Goal: Information Seeking & Learning: Check status

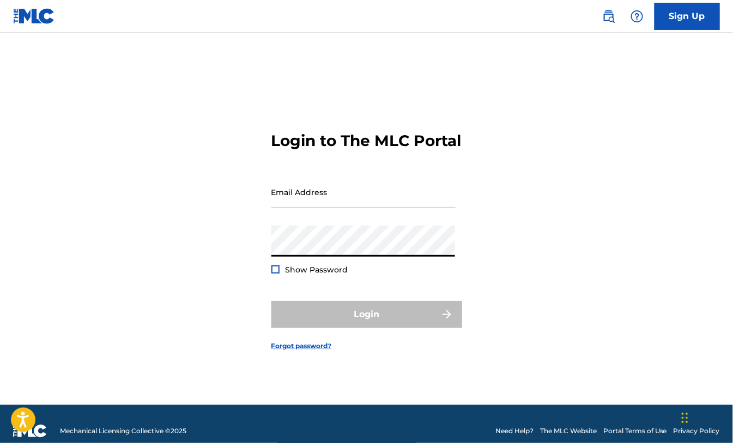
type input "[EMAIL_ADDRESS][DOMAIN_NAME]"
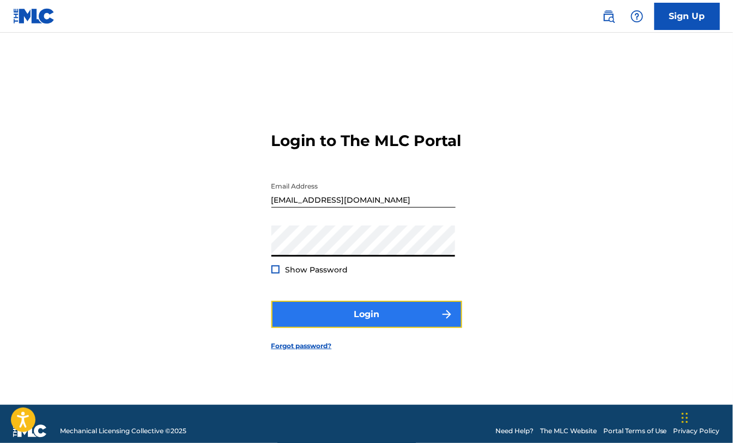
click at [361, 320] on button "Login" at bounding box center [366, 314] width 191 height 27
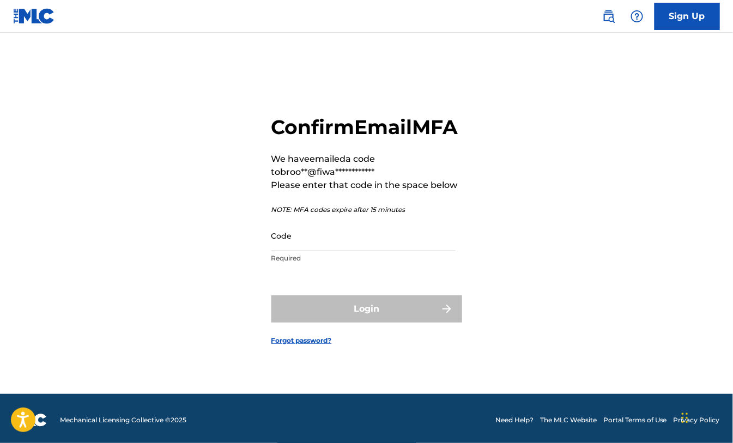
scroll to position [14, 0]
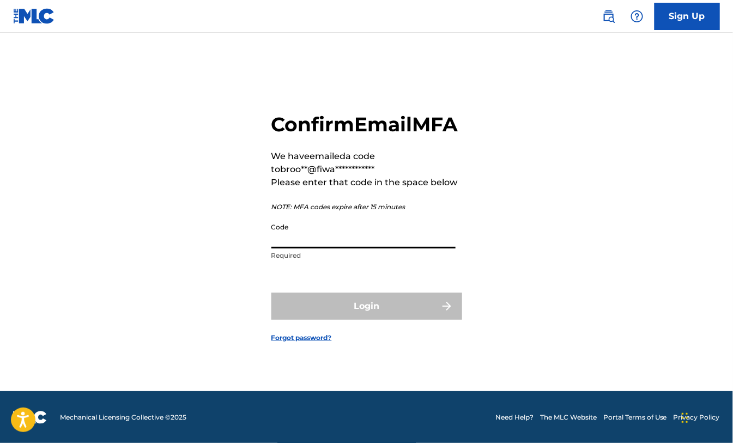
click at [381, 248] on input "Code" at bounding box center [363, 232] width 184 height 31
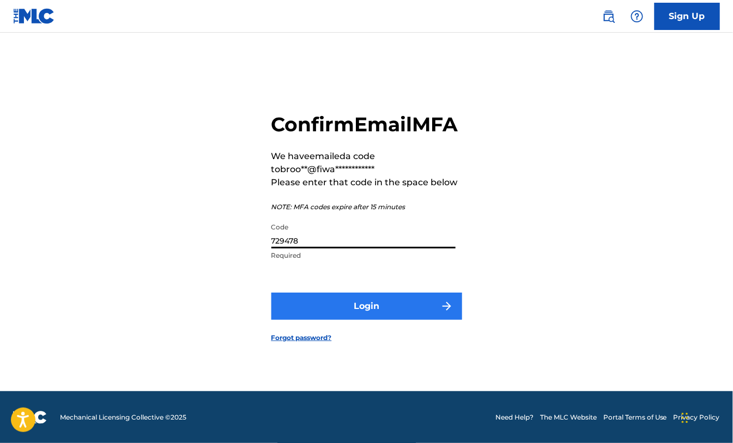
type input "729478"
click at [385, 320] on button "Login" at bounding box center [366, 306] width 191 height 27
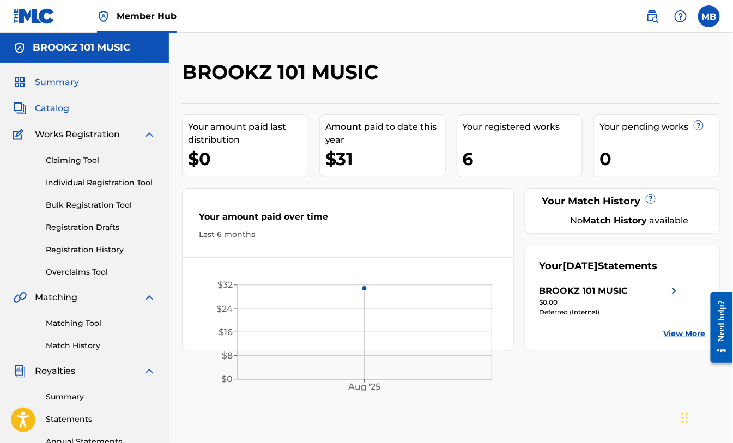
click at [65, 108] on span "Catalog" at bounding box center [52, 108] width 34 height 13
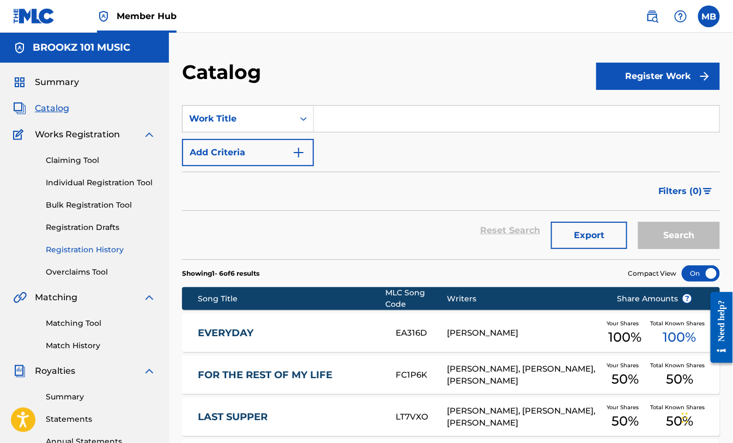
click at [75, 250] on link "Registration History" at bounding box center [101, 249] width 110 height 11
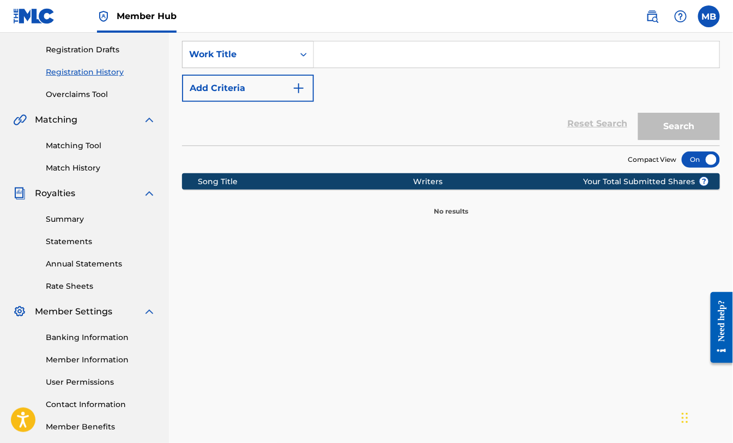
scroll to position [121, 0]
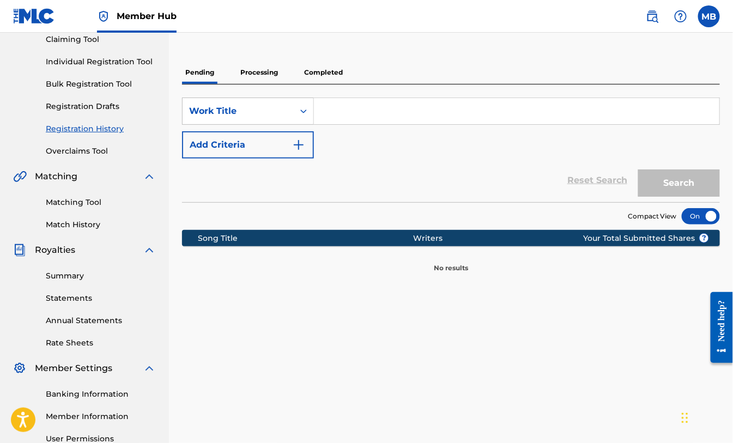
click at [260, 73] on p "Processing" at bounding box center [259, 72] width 44 height 23
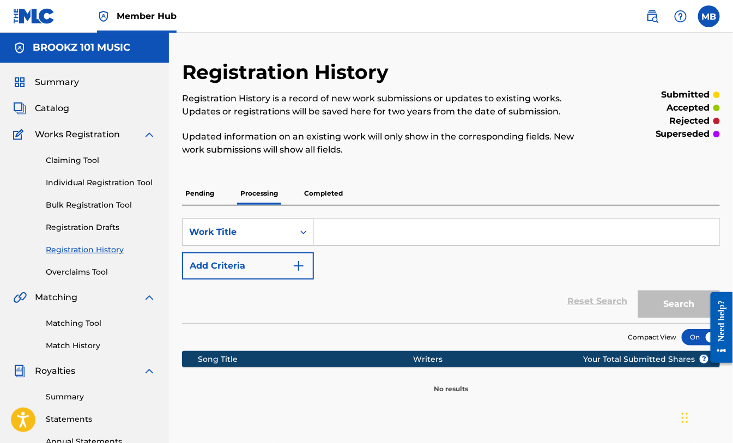
click at [339, 198] on p "Completed" at bounding box center [323, 193] width 45 height 23
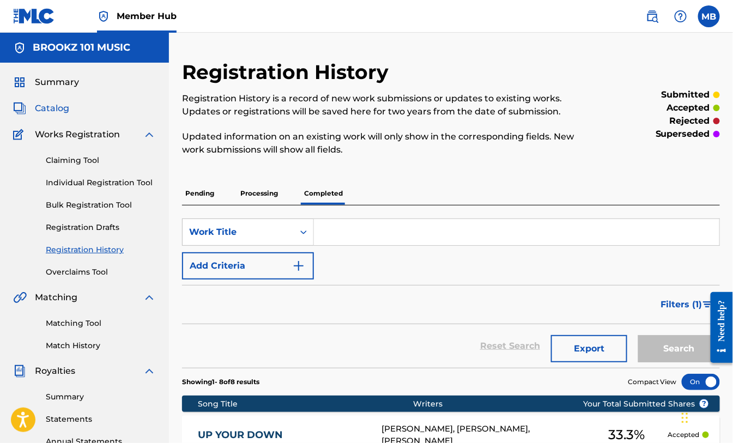
click at [60, 107] on span "Catalog" at bounding box center [52, 108] width 34 height 13
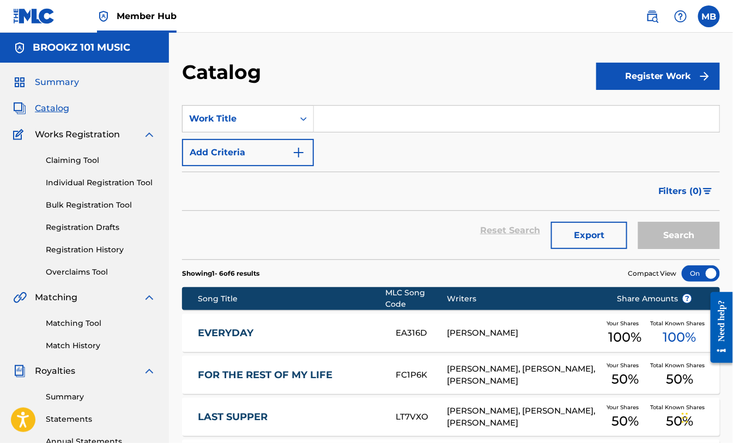
click at [58, 80] on span "Summary" at bounding box center [57, 82] width 44 height 13
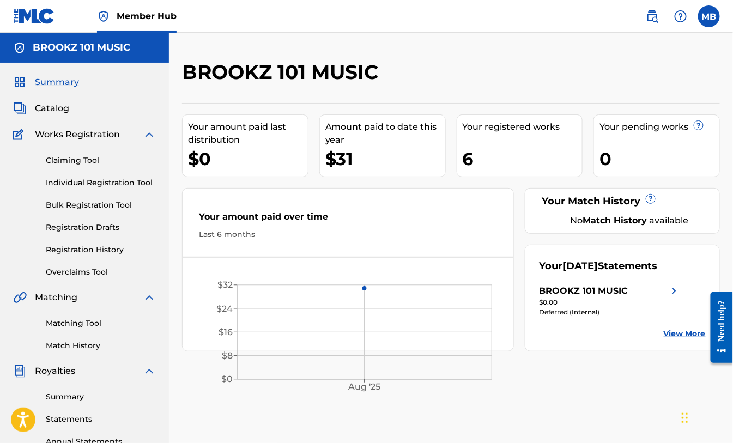
scroll to position [60, 0]
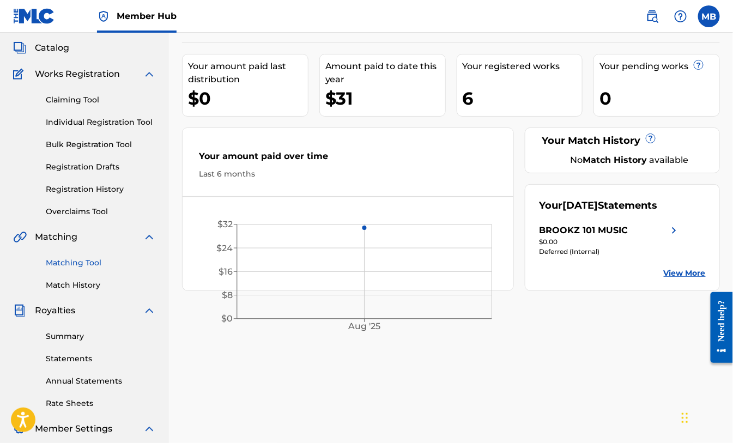
click at [98, 265] on link "Matching Tool" at bounding box center [101, 262] width 110 height 11
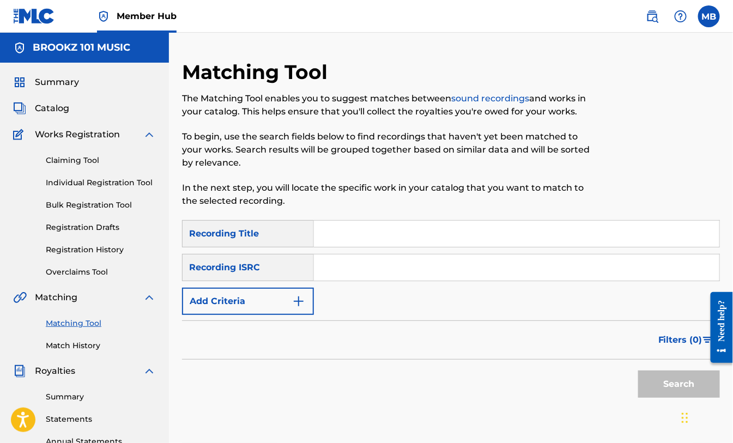
click at [359, 270] on input "Search Form" at bounding box center [516, 267] width 405 height 26
paste input "QZNWY2445732"
click at [676, 384] on button "Search" at bounding box center [679, 384] width 82 height 27
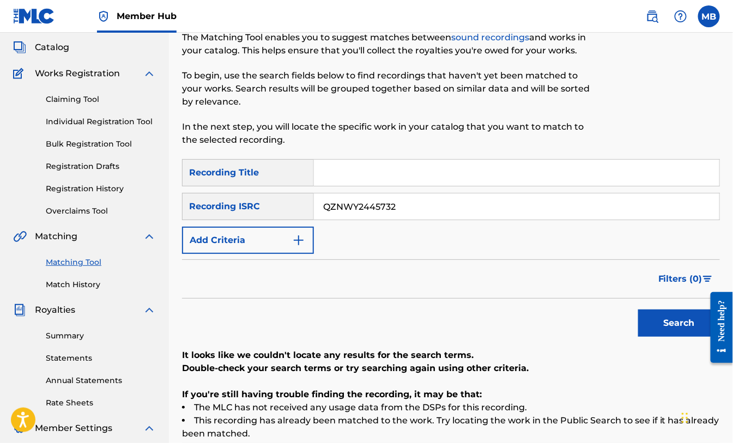
scroll to position [121, 0]
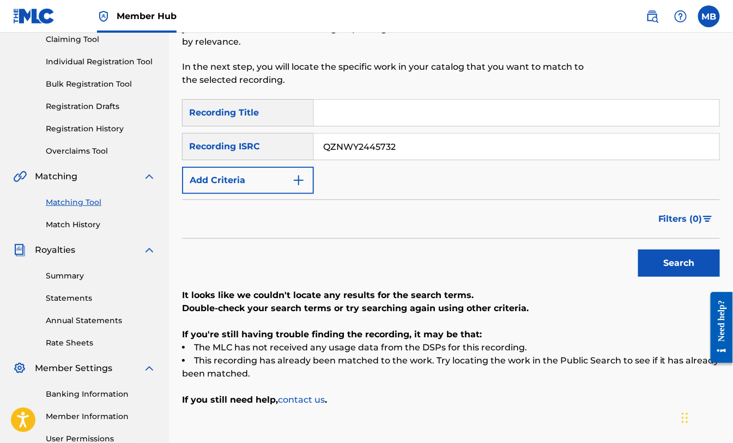
drag, startPoint x: 407, startPoint y: 145, endPoint x: 318, endPoint y: 138, distance: 89.1
click at [333, 138] on input "QZNWY2445732" at bounding box center [516, 146] width 405 height 26
type input "Q"
click at [338, 145] on input "Search Form" at bounding box center [516, 146] width 405 height 26
paste input "QZNWY2445731"
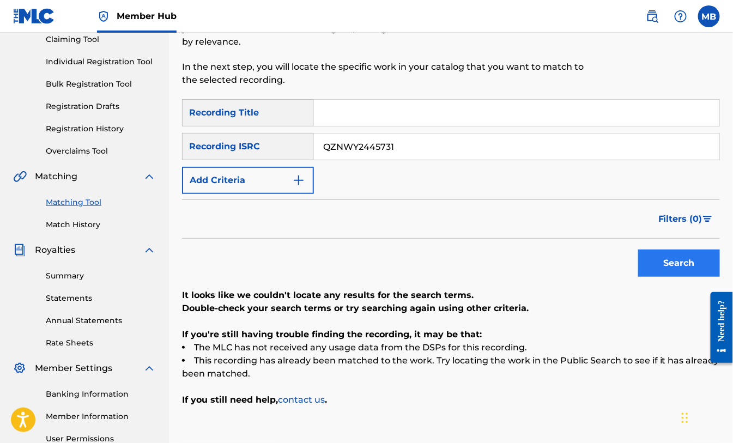
type input "QZNWY2445731"
click at [679, 264] on button "Search" at bounding box center [679, 263] width 82 height 27
drag, startPoint x: 394, startPoint y: 146, endPoint x: 286, endPoint y: 149, distance: 109.0
click at [287, 148] on div "SearchWithCriteriac749314c-6857-457c-b8c6-1b44665d9c2c Recording ISRC QZNWY2445…" at bounding box center [451, 146] width 538 height 27
click at [326, 146] on input "Search Form" at bounding box center [516, 146] width 405 height 26
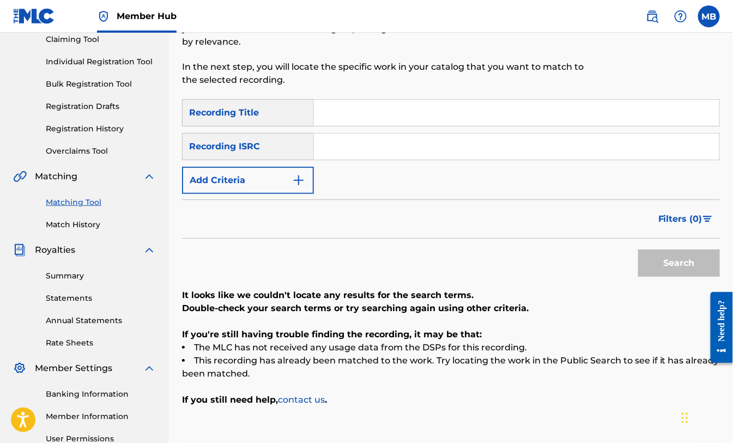
paste input "QZNWY2445736"
type input "QZNWY2445736"
click at [669, 256] on button "Search" at bounding box center [679, 263] width 82 height 27
drag, startPoint x: 398, startPoint y: 147, endPoint x: 285, endPoint y: 149, distance: 112.8
click at [287, 149] on div "SearchWithCriteriac749314c-6857-457c-b8c6-1b44665d9c2c Recording ISRC QZNWY2445…" at bounding box center [451, 146] width 538 height 27
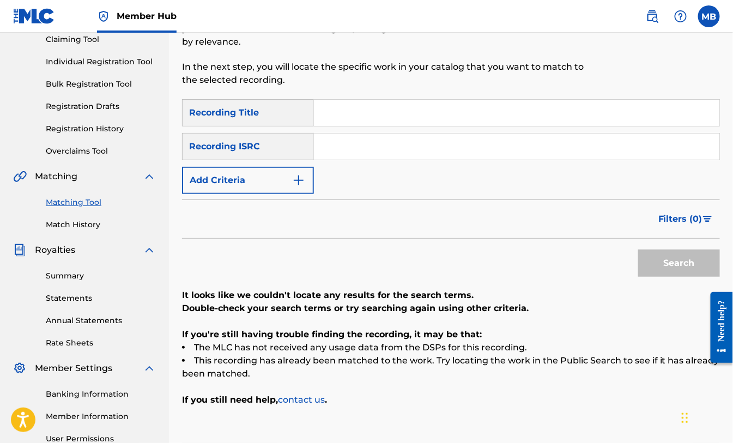
click at [355, 145] on input "Search Form" at bounding box center [516, 146] width 405 height 26
paste input "QZ93L2200050"
type input "QZ93L2200050"
click at [658, 270] on button "Search" at bounding box center [679, 263] width 82 height 27
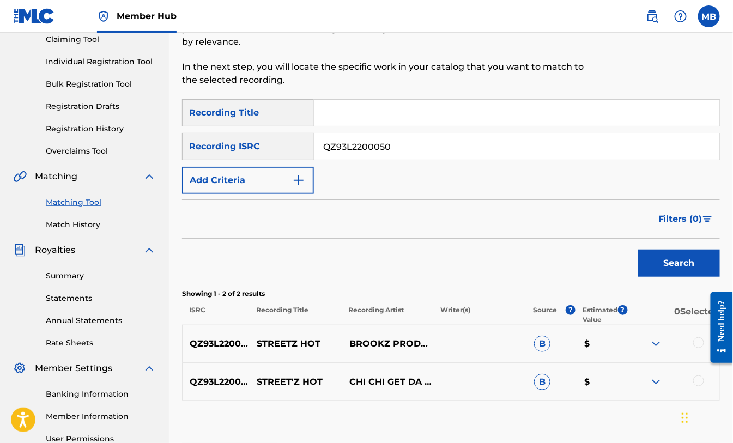
drag, startPoint x: 395, startPoint y: 148, endPoint x: 259, endPoint y: 145, distance: 136.3
click at [259, 145] on div "SearchWithCriteriac749314c-6857-457c-b8c6-1b44665d9c2c Recording ISRC QZ93L2200…" at bounding box center [451, 146] width 538 height 27
click at [347, 146] on input "Search Form" at bounding box center [516, 146] width 405 height 26
paste input "QZPEW2238448"
click at [676, 259] on button "Search" at bounding box center [679, 263] width 82 height 27
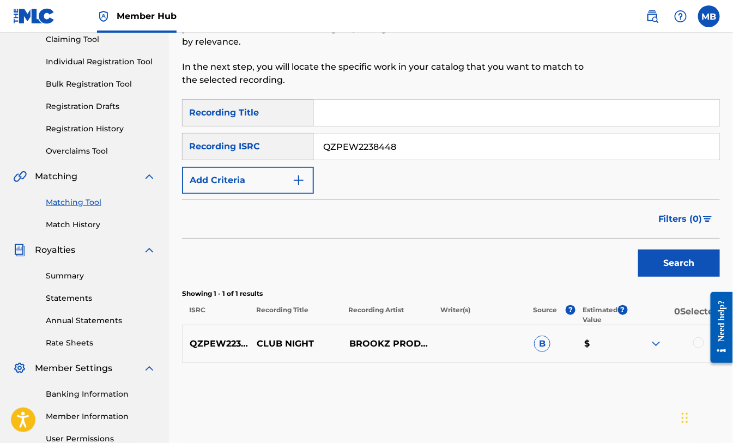
drag, startPoint x: 367, startPoint y: 149, endPoint x: 265, endPoint y: 139, distance: 102.3
click at [267, 139] on div "SearchWithCriteriac749314c-6857-457c-b8c6-1b44665d9c2c Recording ISRC QZPEW2238…" at bounding box center [451, 146] width 538 height 27
paste input "DA7244275"
click at [679, 264] on button "Search" at bounding box center [679, 263] width 82 height 27
drag, startPoint x: 396, startPoint y: 147, endPoint x: 295, endPoint y: 142, distance: 100.9
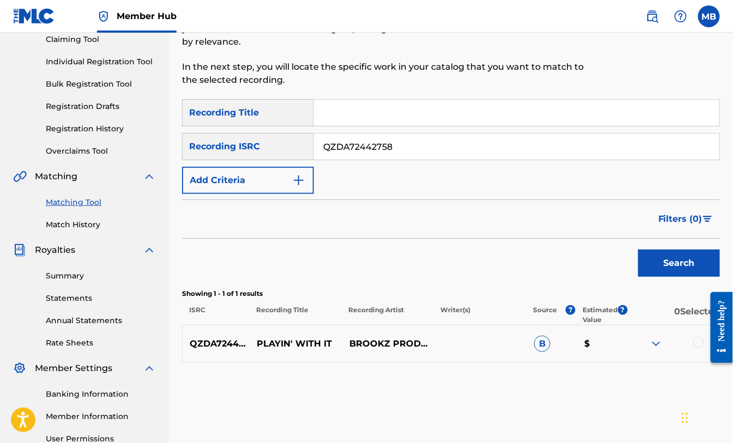
click at [296, 142] on div "SearchWithCriteriac749314c-6857-457c-b8c6-1b44665d9c2c Recording ISRC QZDA72442…" at bounding box center [451, 146] width 538 height 27
paste input "FYZ2486055"
click at [672, 266] on button "Search" at bounding box center [679, 263] width 82 height 27
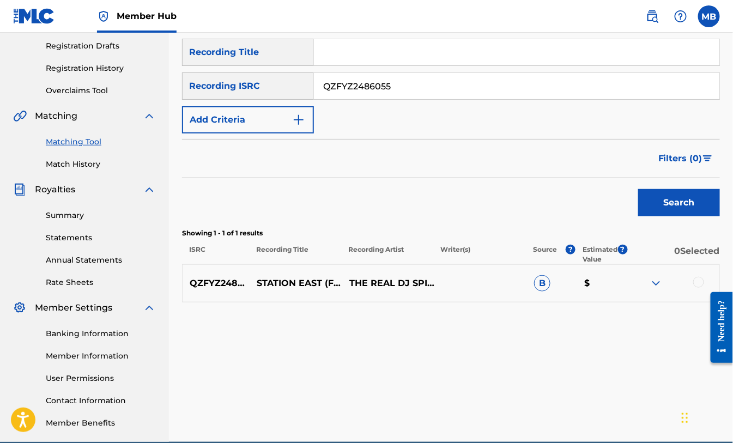
click at [657, 282] on img at bounding box center [655, 283] width 13 height 13
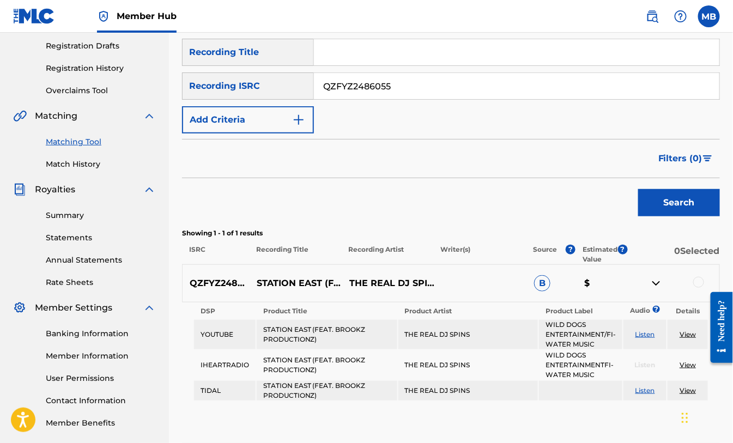
click at [657, 282] on img at bounding box center [655, 283] width 13 height 13
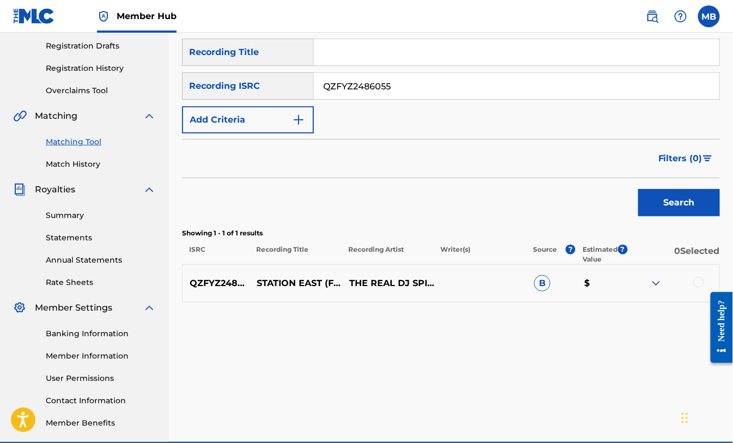
drag, startPoint x: 403, startPoint y: 89, endPoint x: 283, endPoint y: 76, distance: 120.5
click at [284, 77] on div "SearchWithCriteriac749314c-6857-457c-b8c6-1b44665d9c2c Recording ISRC QZFYZ2486…" at bounding box center [451, 85] width 538 height 27
paste input "6"
click at [657, 203] on button "Search" at bounding box center [679, 202] width 82 height 27
click at [657, 284] on img at bounding box center [655, 283] width 13 height 13
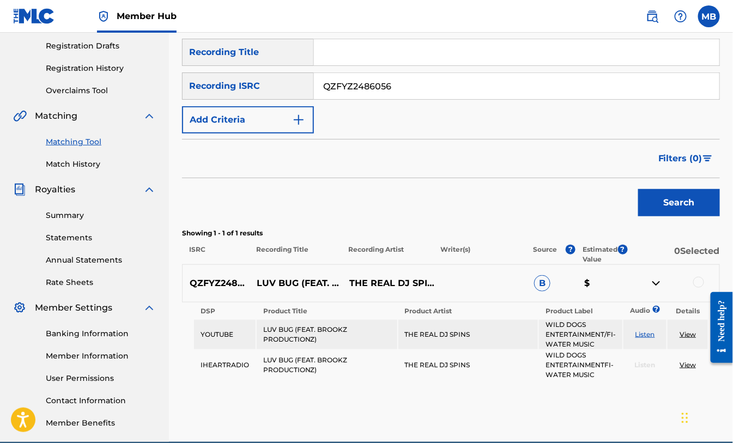
click at [656, 284] on img at bounding box center [655, 283] width 13 height 13
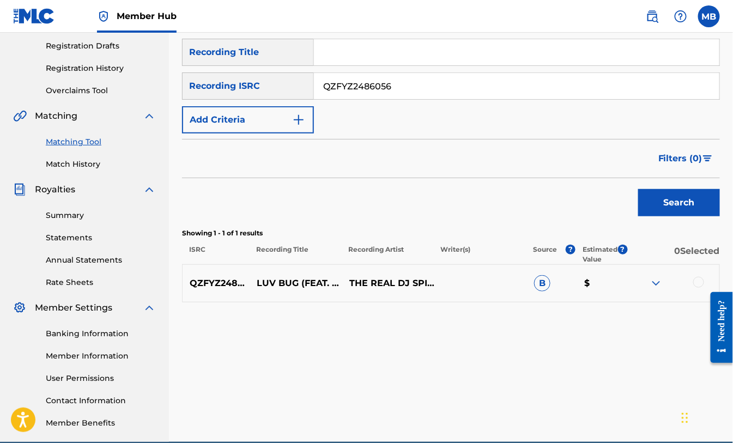
drag, startPoint x: 402, startPoint y: 89, endPoint x: 292, endPoint y: 98, distance: 110.5
click at [293, 98] on div "SearchWithCriteriac749314c-6857-457c-b8c6-1b44665d9c2c Recording ISRC QZFYZ2486…" at bounding box center [451, 85] width 538 height 27
paste input "64"
click at [662, 209] on button "Search" at bounding box center [679, 202] width 82 height 27
click at [651, 284] on img at bounding box center [655, 283] width 13 height 13
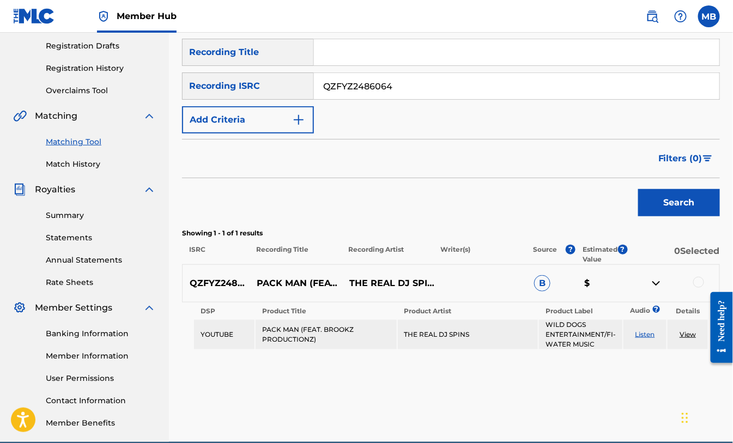
click at [657, 282] on img at bounding box center [655, 283] width 13 height 13
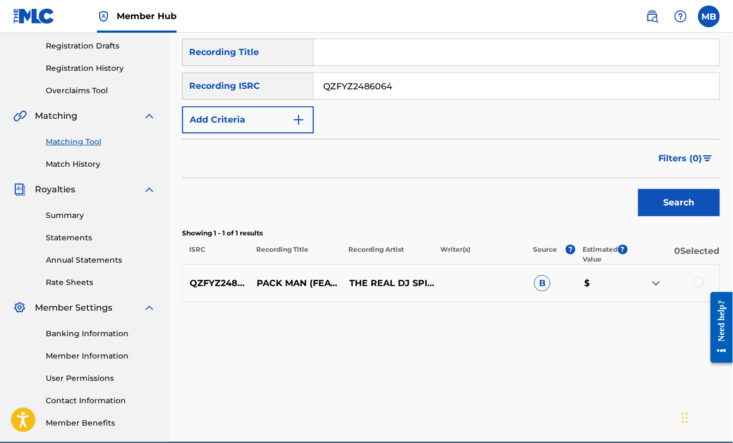
drag, startPoint x: 383, startPoint y: 87, endPoint x: 286, endPoint y: 83, distance: 96.5
click at [288, 84] on div "SearchWithCriteriac749314c-6857-457c-b8c6-1b44665d9c2c Recording ISRC QZFYZ2486…" at bounding box center [451, 85] width 538 height 27
paste input "DA42599048"
click at [678, 202] on button "Search" at bounding box center [679, 202] width 82 height 27
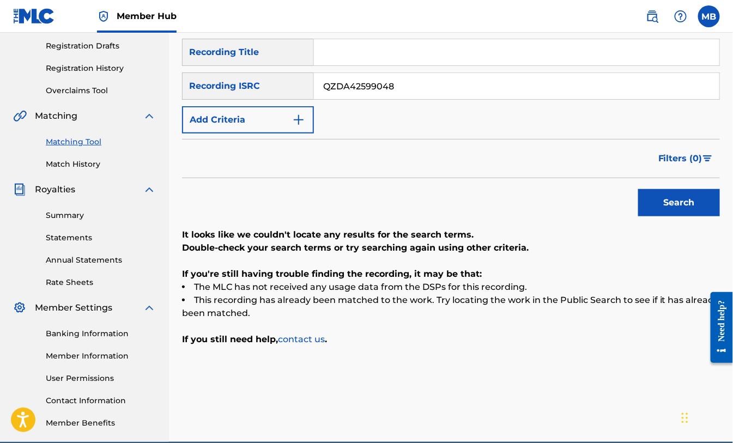
drag, startPoint x: 404, startPoint y: 88, endPoint x: 282, endPoint y: 82, distance: 122.8
click at [278, 82] on div "SearchWithCriteriac749314c-6857-457c-b8c6-1b44665d9c2c Recording ISRC QZDA42599…" at bounding box center [451, 85] width 538 height 27
paste input "59"
click at [695, 205] on button "Search" at bounding box center [679, 202] width 82 height 27
drag, startPoint x: 401, startPoint y: 89, endPoint x: 291, endPoint y: 77, distance: 110.8
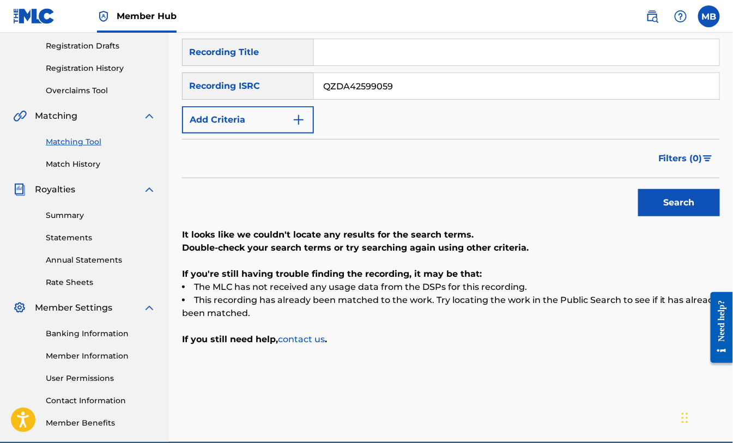
click at [289, 81] on div "SearchWithCriteriac749314c-6857-457c-b8c6-1b44665d9c2c Recording ISRC QZDA42599…" at bounding box center [451, 85] width 538 height 27
paste input "1"
click at [695, 204] on button "Search" at bounding box center [679, 202] width 82 height 27
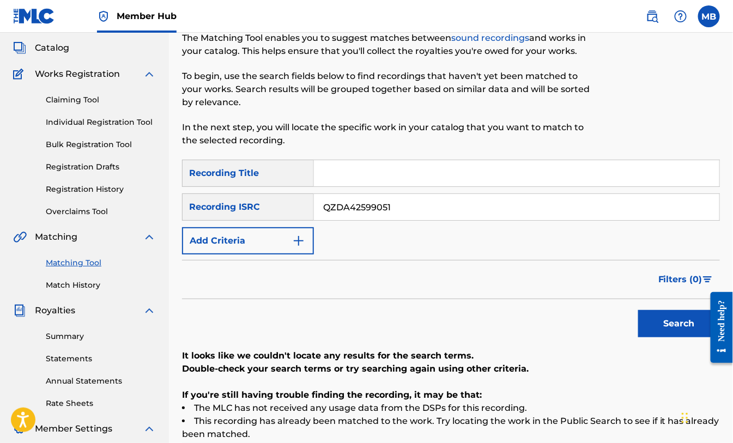
scroll to position [121, 0]
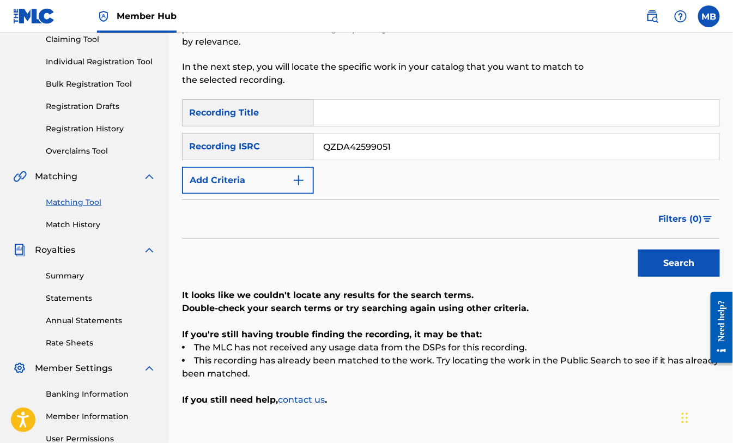
drag, startPoint x: 400, startPoint y: 149, endPoint x: 279, endPoint y: 139, distance: 121.4
click at [275, 141] on div "SearchWithCriteriac749314c-6857-457c-b8c6-1b44665d9c2c Recording ISRC QZDA42599…" at bounding box center [451, 146] width 538 height 27
paste input "TB82380615"
click at [678, 259] on button "Search" at bounding box center [679, 263] width 82 height 27
drag, startPoint x: 390, startPoint y: 147, endPoint x: 295, endPoint y: 139, distance: 95.2
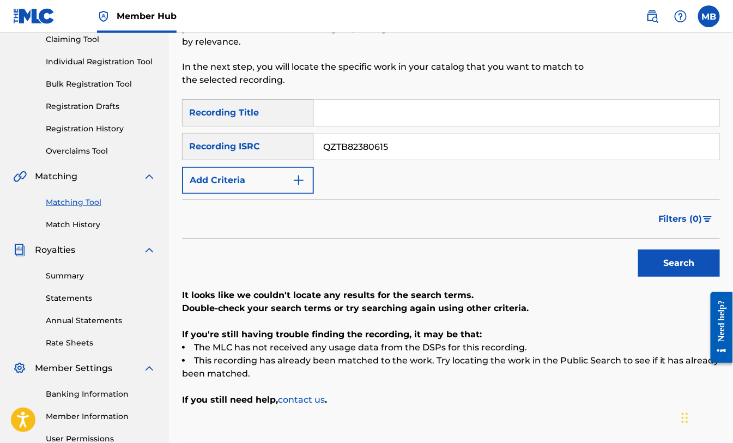
click at [296, 139] on div "SearchWithCriteriac749314c-6857-457c-b8c6-1b44665d9c2c Recording ISRC QZTB82380…" at bounding box center [451, 146] width 538 height 27
paste input "27"
click at [676, 260] on button "Search" at bounding box center [679, 263] width 82 height 27
drag, startPoint x: 393, startPoint y: 147, endPoint x: 314, endPoint y: 148, distance: 79.0
click at [314, 148] on input "QZTB82380627" at bounding box center [516, 146] width 405 height 26
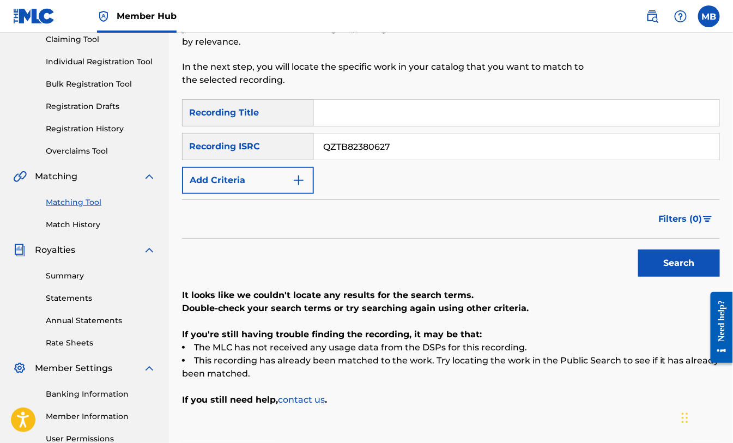
paste input "NWU2399400"
click at [679, 262] on button "Search" at bounding box center [679, 263] width 82 height 27
drag, startPoint x: 406, startPoint y: 149, endPoint x: 258, endPoint y: 149, distance: 148.2
click at [258, 149] on div "SearchWithCriteriac749314c-6857-457c-b8c6-1b44665d9c2c Recording ISRC QZNWU2399…" at bounding box center [451, 146] width 538 height 27
paste input "9"
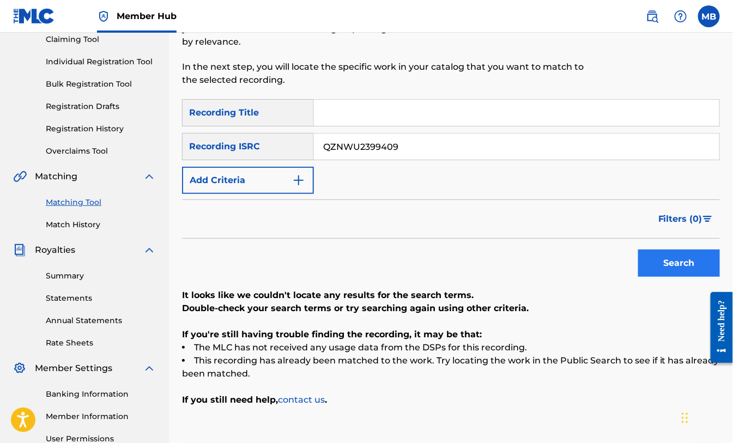
type input "QZNWU2399409"
click at [694, 265] on button "Search" at bounding box center [679, 263] width 82 height 27
drag, startPoint x: 411, startPoint y: 143, endPoint x: 311, endPoint y: 153, distance: 100.7
click at [314, 149] on input "QZNWU2399409" at bounding box center [516, 146] width 405 height 26
click at [349, 154] on input "Search Form" at bounding box center [516, 146] width 405 height 26
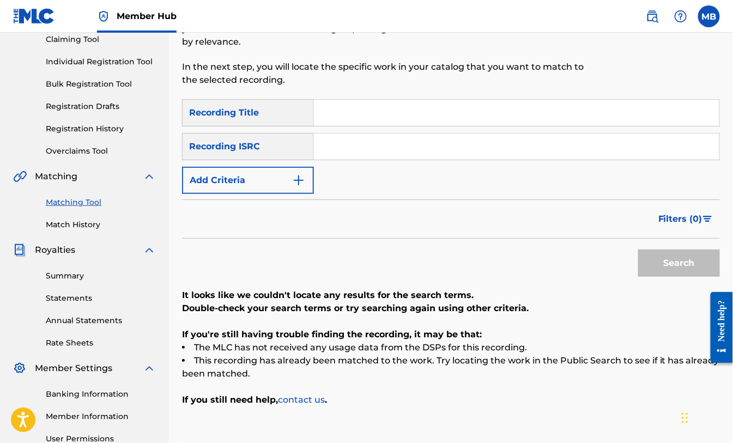
paste input "QZES52231800"
click at [673, 271] on button "Search" at bounding box center [679, 263] width 82 height 27
drag, startPoint x: 393, startPoint y: 146, endPoint x: 290, endPoint y: 144, distance: 103.0
click at [290, 144] on div "SearchWithCriteriac749314c-6857-457c-b8c6-1b44665d9c2c Recording ISRC QZES52231…" at bounding box center [451, 146] width 538 height 27
paste input "18"
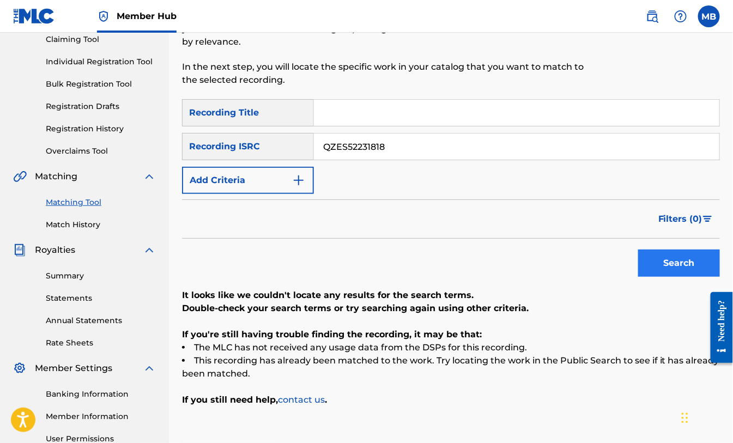
type input "QZES52231818"
click at [685, 269] on button "Search" at bounding box center [679, 263] width 82 height 27
drag, startPoint x: 389, startPoint y: 148, endPoint x: 282, endPoint y: 142, distance: 107.0
click at [290, 141] on div "SearchWithCriteriac749314c-6857-457c-b8c6-1b44665d9c2c Recording ISRC QZES52231…" at bounding box center [451, 146] width 538 height 27
click at [350, 146] on input "Search Form" at bounding box center [516, 146] width 405 height 26
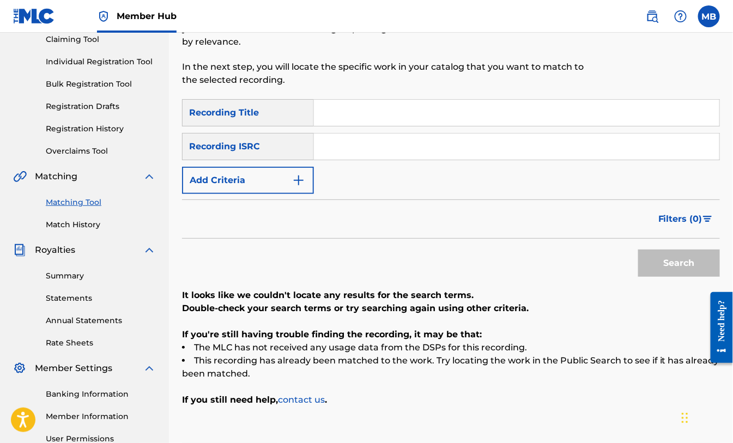
paste input "QZFZ22571355"
click at [676, 270] on button "Search" at bounding box center [679, 263] width 82 height 27
drag, startPoint x: 396, startPoint y: 149, endPoint x: 301, endPoint y: 151, distance: 94.8
click at [307, 155] on div "SearchWithCriteriac749314c-6857-457c-b8c6-1b44665d9c2c Recording ISRC QZFZ22571…" at bounding box center [451, 146] width 538 height 27
paste input "HN4229670"
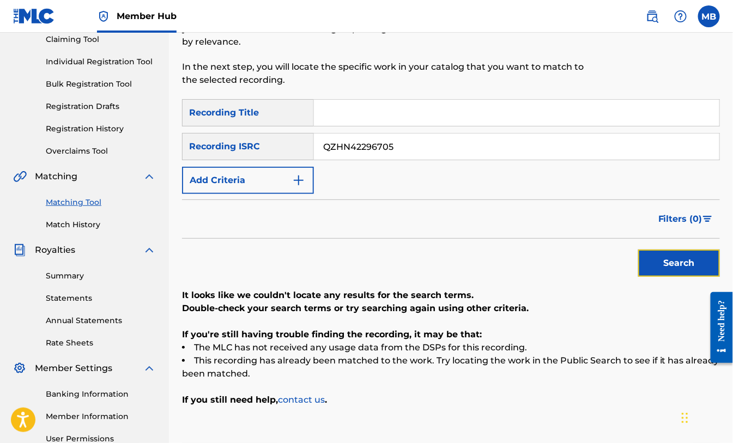
click at [671, 264] on button "Search" at bounding box center [679, 263] width 82 height 27
drag, startPoint x: 393, startPoint y: 146, endPoint x: 293, endPoint y: 139, distance: 100.5
click at [300, 138] on div "SearchWithCriteriac749314c-6857-457c-b8c6-1b44665d9c2c Recording ISRC QZHN42296…" at bounding box center [451, 146] width 538 height 27
paste input "ES62239723"
click at [665, 262] on button "Search" at bounding box center [679, 263] width 82 height 27
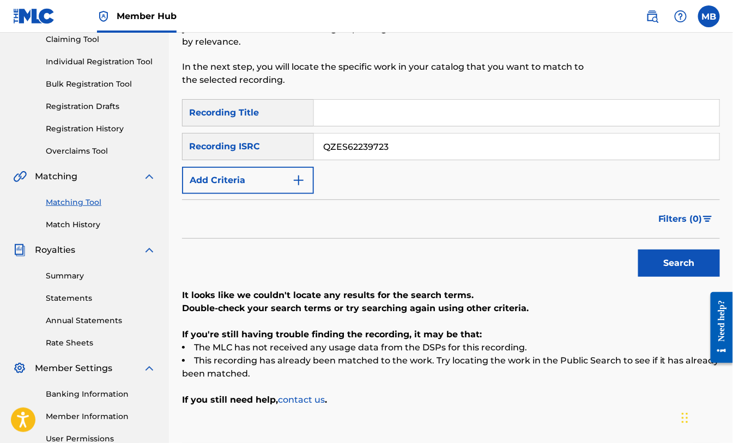
drag, startPoint x: 394, startPoint y: 145, endPoint x: 278, endPoint y: 145, distance: 115.5
click at [278, 145] on div "SearchWithCriteriac749314c-6857-457c-b8c6-1b44665d9c2c Recording ISRC QZES62239…" at bounding box center [451, 146] width 538 height 27
paste input "2"
click at [673, 267] on button "Search" at bounding box center [679, 263] width 82 height 27
drag, startPoint x: 387, startPoint y: 147, endPoint x: 287, endPoint y: 148, distance: 100.8
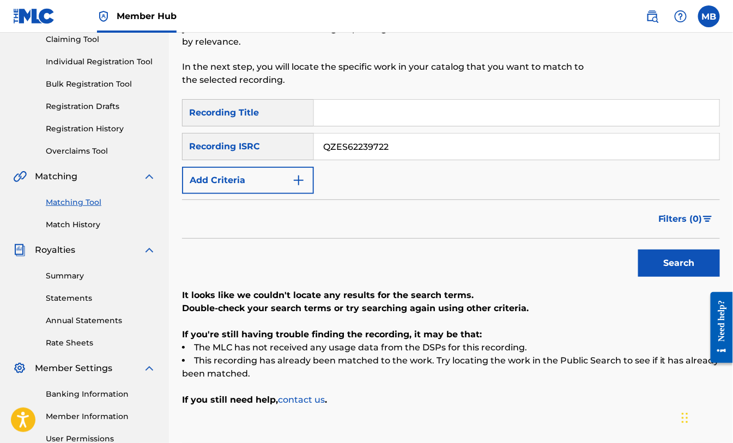
click at [296, 148] on div "SearchWithCriteriac749314c-6857-457c-b8c6-1b44665d9c2c Recording ISRC QZES62239…" at bounding box center [451, 146] width 538 height 27
paste input "HN92360459"
click at [666, 262] on button "Search" at bounding box center [679, 263] width 82 height 27
drag, startPoint x: 341, startPoint y: 149, endPoint x: 269, endPoint y: 143, distance: 72.2
click at [282, 143] on div "SearchWithCriteriac749314c-6857-457c-b8c6-1b44665d9c2c Recording ISRC QZHN92360…" at bounding box center [451, 146] width 538 height 27
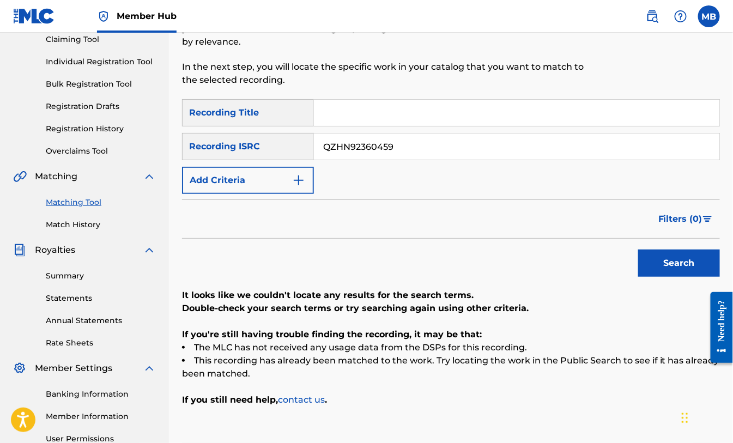
paste input "NWZ2205981"
click at [677, 271] on button "Search" at bounding box center [679, 263] width 82 height 27
drag, startPoint x: 410, startPoint y: 149, endPoint x: 291, endPoint y: 137, distance: 119.9
click at [293, 138] on div "SearchWithCriteriac749314c-6857-457c-b8c6-1b44665d9c2c Recording ISRC QZNWZ2205…" at bounding box center [451, 146] width 538 height 27
paste input "USDA12301315"
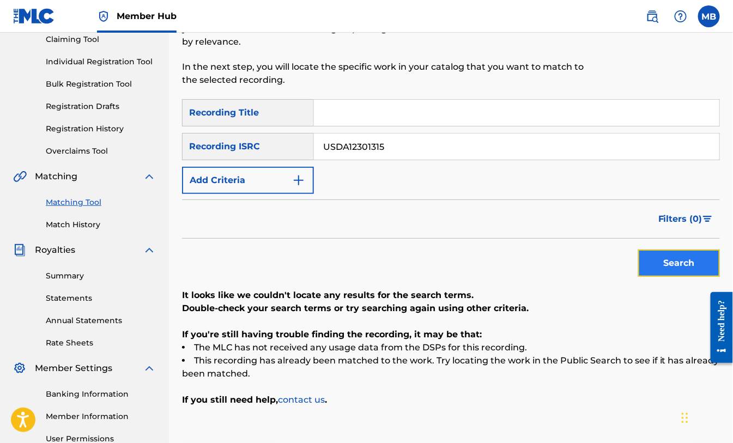
click at [675, 273] on button "Search" at bounding box center [679, 263] width 82 height 27
drag, startPoint x: 400, startPoint y: 145, endPoint x: 269, endPoint y: 133, distance: 131.9
click at [275, 135] on div "SearchWithCriteriac749314c-6857-457c-b8c6-1b44665d9c2c Recording ISRC USDA12301…" at bounding box center [451, 146] width 538 height 27
paste input "QZWFN2350526"
click at [663, 259] on button "Search" at bounding box center [679, 263] width 82 height 27
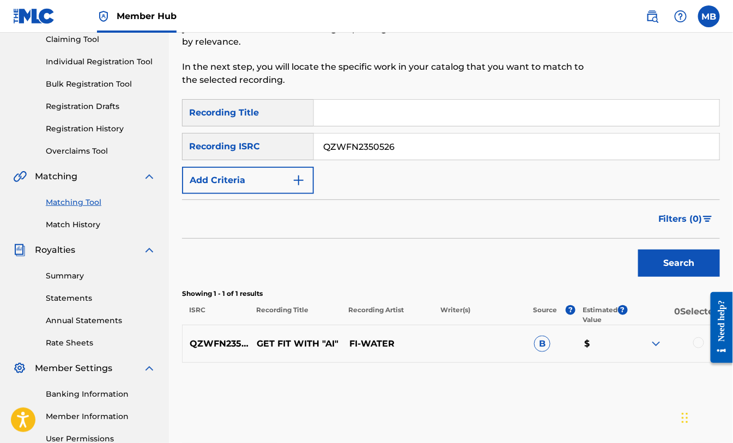
drag, startPoint x: 409, startPoint y: 142, endPoint x: 284, endPoint y: 144, distance: 124.3
click at [287, 144] on div "SearchWithCriteriac749314c-6857-457c-b8c6-1b44665d9c2c Recording ISRC QZWFN2350…" at bounding box center [451, 146] width 538 height 27
paste input "31"
click at [676, 265] on button "Search" at bounding box center [679, 263] width 82 height 27
drag, startPoint x: 398, startPoint y: 147, endPoint x: 280, endPoint y: 137, distance: 119.2
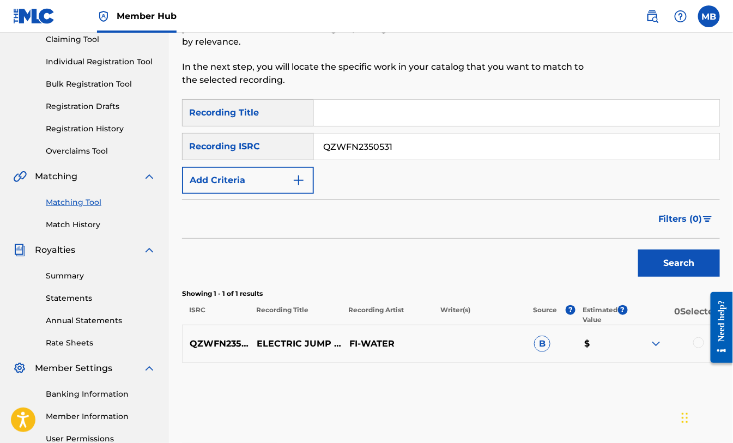
click at [285, 135] on div "SearchWithCriteriac749314c-6857-457c-b8c6-1b44665d9c2c Recording ISRC QZWFN2350…" at bounding box center [451, 146] width 538 height 27
paste input "TAY2257916"
click at [657, 264] on button "Search" at bounding box center [679, 263] width 82 height 27
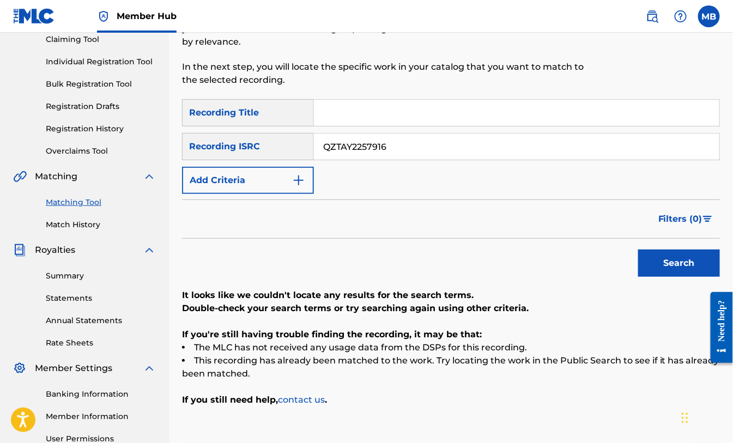
drag, startPoint x: 391, startPoint y: 149, endPoint x: 294, endPoint y: 143, distance: 96.6
click at [292, 143] on div "SearchWithCriteriac749314c-6857-457c-b8c6-1b44665d9c2c Recording ISRC QZTAY2257…" at bounding box center [451, 146] width 538 height 27
paste input "WFU2482371"
click at [673, 265] on button "Search" at bounding box center [679, 263] width 82 height 27
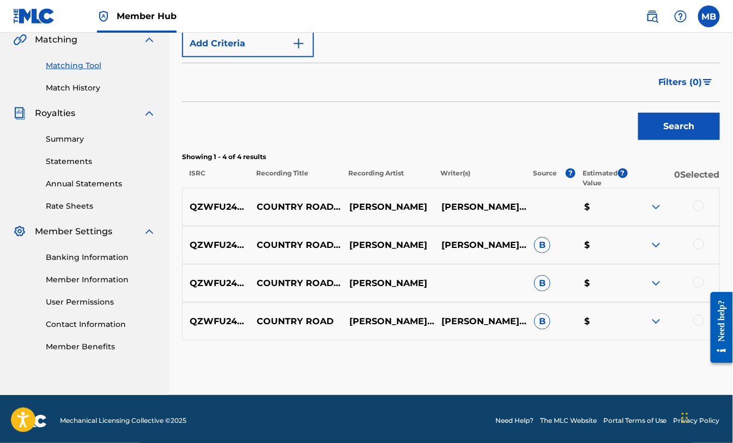
scroll to position [262, 0]
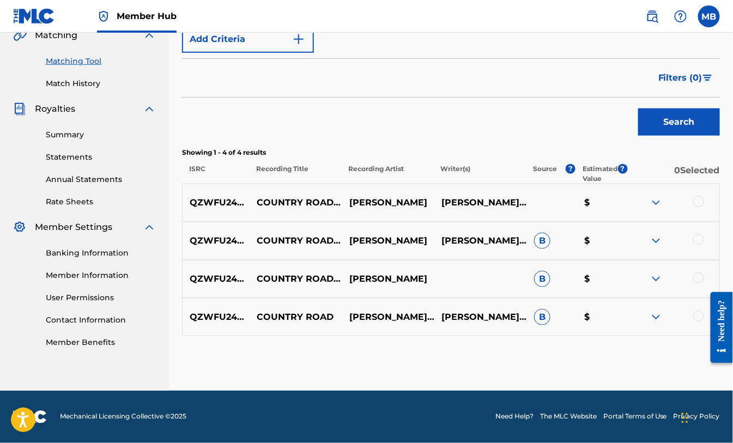
click at [657, 205] on img at bounding box center [655, 202] width 13 height 13
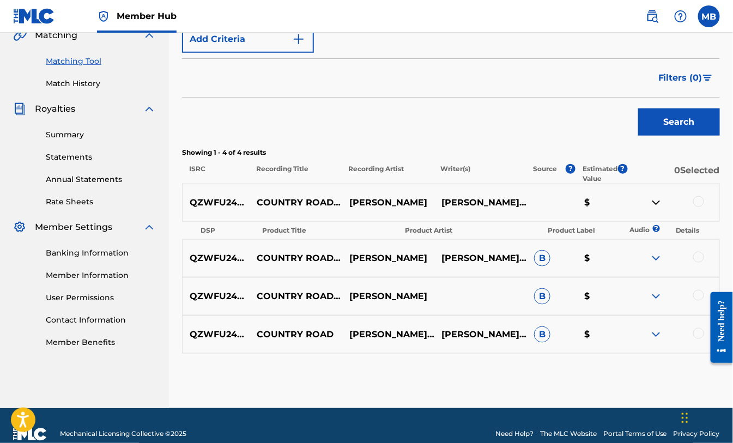
click at [657, 205] on img at bounding box center [655, 202] width 13 height 13
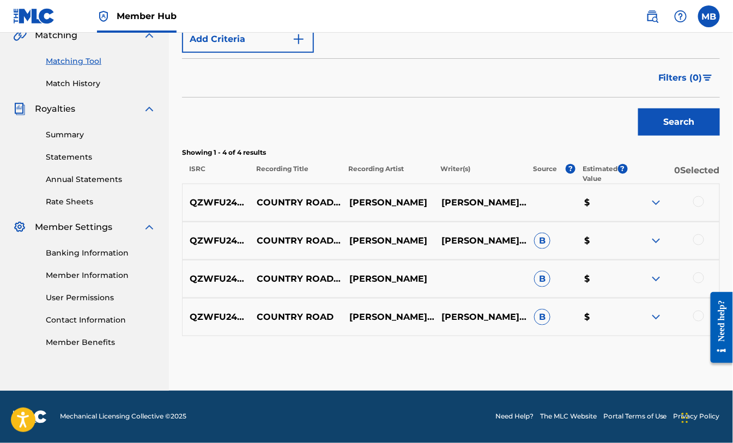
click at [657, 242] on img at bounding box center [655, 240] width 13 height 13
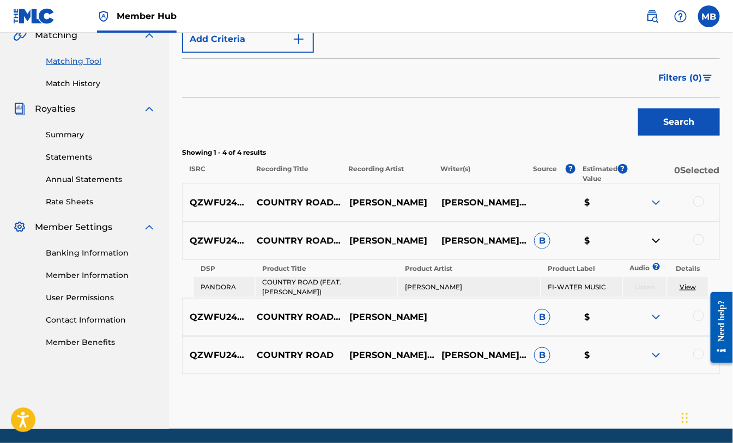
click at [657, 242] on img at bounding box center [655, 240] width 13 height 13
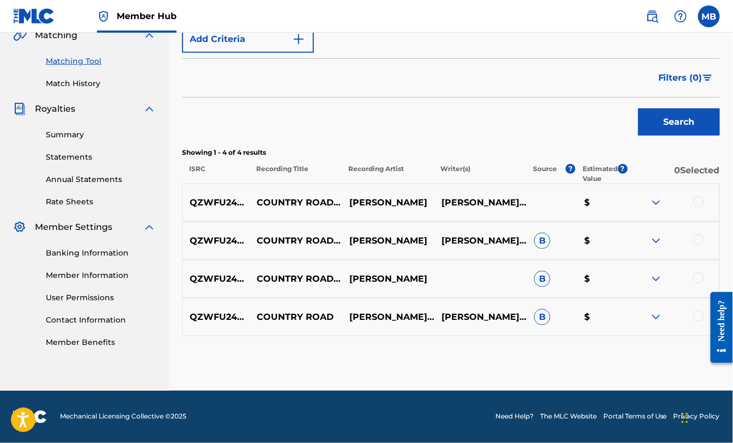
click at [654, 282] on img at bounding box center [655, 278] width 13 height 13
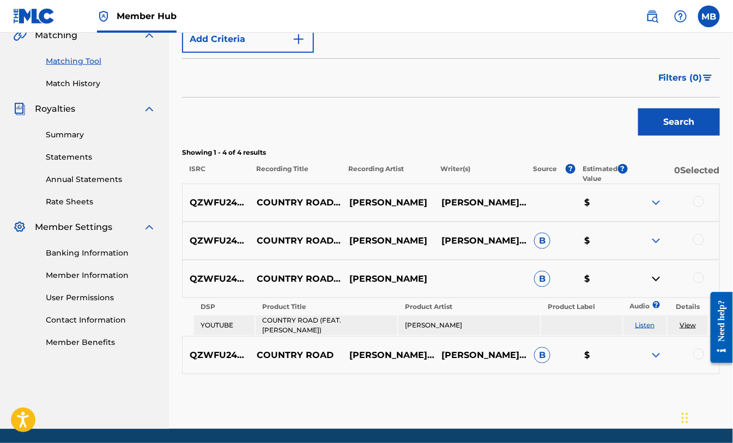
click at [654, 282] on img at bounding box center [655, 278] width 13 height 13
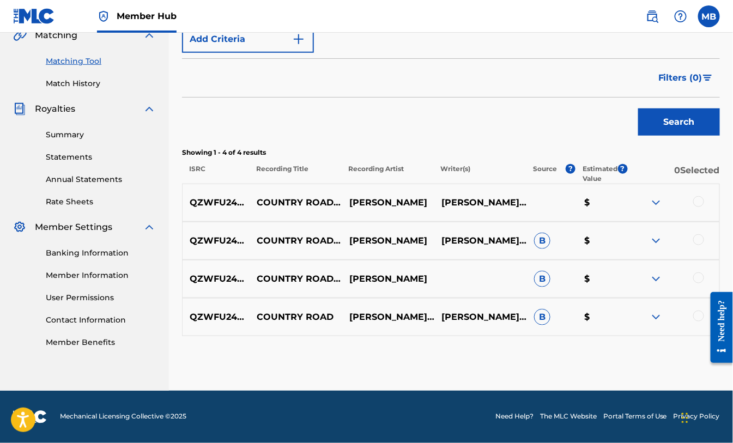
click at [660, 320] on img at bounding box center [655, 317] width 13 height 13
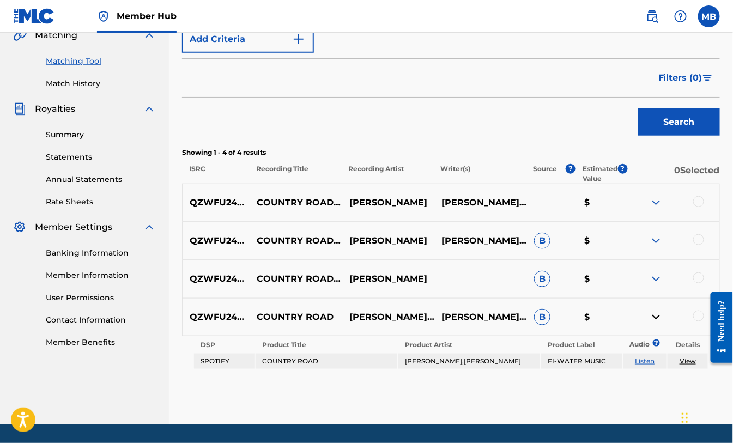
click at [657, 319] on img at bounding box center [655, 317] width 13 height 13
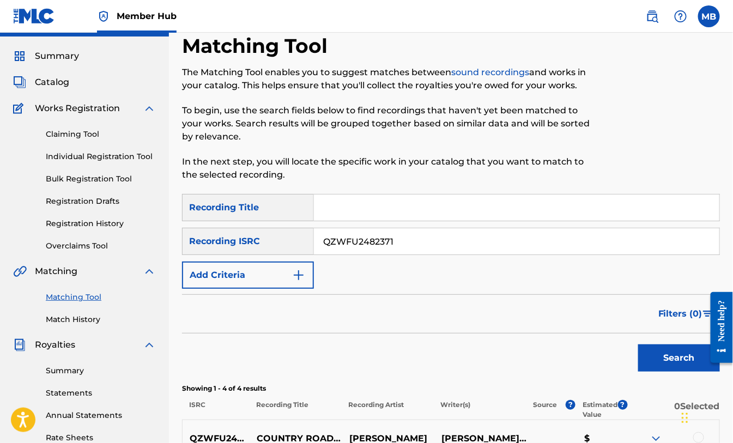
scroll to position [0, 0]
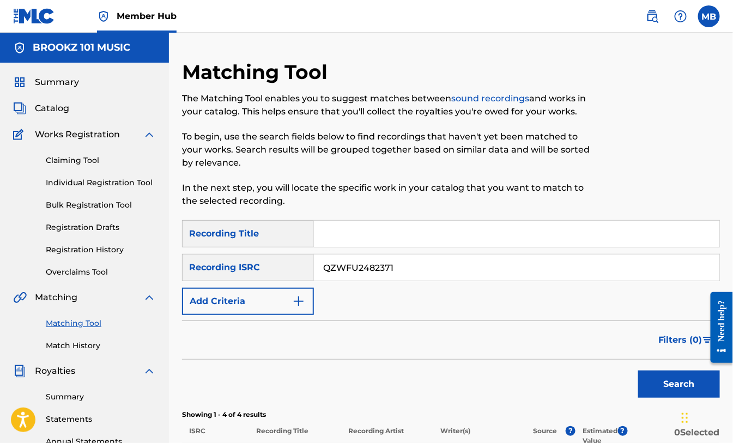
drag, startPoint x: 400, startPoint y: 269, endPoint x: 303, endPoint y: 271, distance: 97.5
click at [312, 268] on div "SearchWithCriteriac749314c-6857-457c-b8c6-1b44665d9c2c Recording ISRC QZWFU2482…" at bounding box center [451, 267] width 538 height 27
paste input "QZMEM25080"
click at [665, 384] on button "Search" at bounding box center [679, 384] width 82 height 27
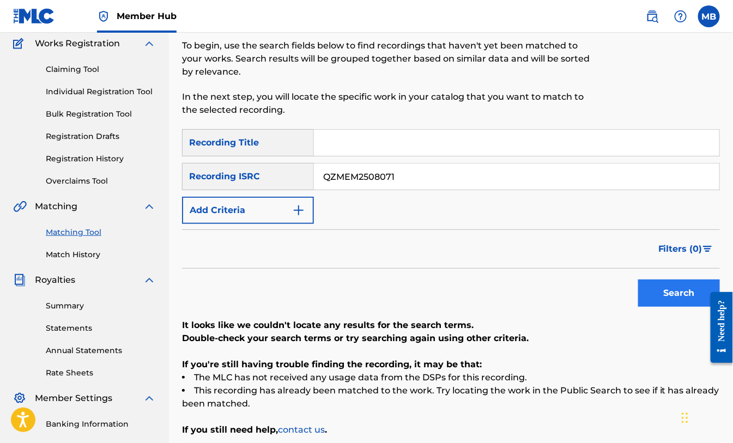
scroll to position [121, 0]
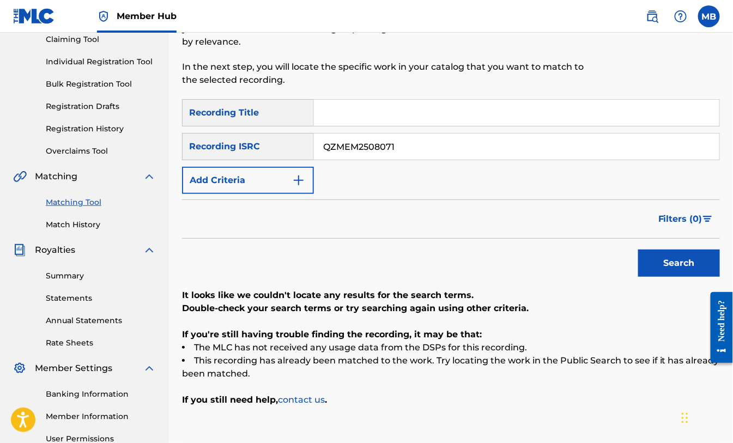
drag, startPoint x: 400, startPoint y: 149, endPoint x: 284, endPoint y: 143, distance: 116.8
click at [284, 143] on div "SearchWithCriteriac749314c-6857-457c-b8c6-1b44665d9c2c Recording ISRC QZMEM2508…" at bounding box center [451, 146] width 538 height 27
paste input "QZMEM2508070"
click at [679, 265] on button "Search" at bounding box center [679, 263] width 82 height 27
drag, startPoint x: 404, startPoint y: 148, endPoint x: 238, endPoint y: 148, distance: 165.6
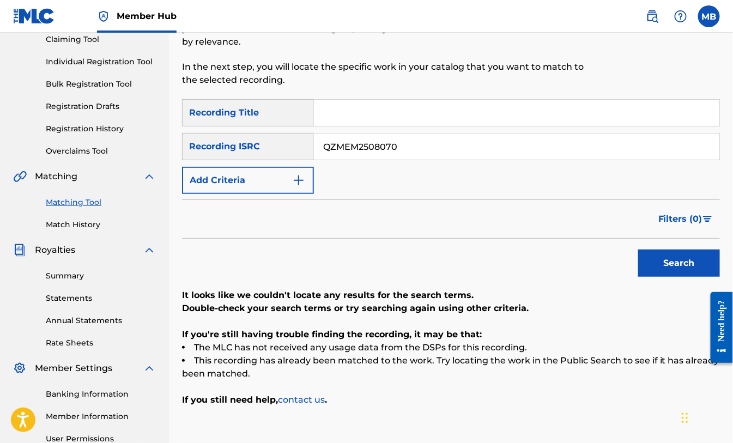
click at [259, 145] on div "SearchWithCriteriac749314c-6857-457c-b8c6-1b44665d9c2c Recording ISRC QZMEM2508…" at bounding box center [451, 146] width 538 height 27
paste input "5"
click at [684, 265] on button "Search" at bounding box center [679, 263] width 82 height 27
drag, startPoint x: 405, startPoint y: 143, endPoint x: 282, endPoint y: 143, distance: 123.7
click at [287, 143] on div "SearchWithCriteriac749314c-6857-457c-b8c6-1b44665d9c2c Recording ISRC QZMEM2508…" at bounding box center [451, 146] width 538 height 27
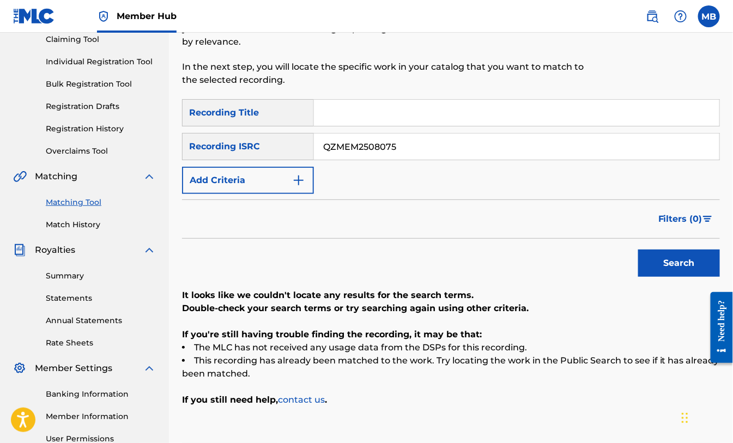
paste input "TB72582974"
click at [674, 271] on button "Search" at bounding box center [679, 263] width 82 height 27
drag, startPoint x: 396, startPoint y: 146, endPoint x: 292, endPoint y: 144, distance: 104.6
click at [292, 144] on div "SearchWithCriteriac749314c-6857-457c-b8c6-1b44665d9c2c Recording ISRC QZTB72582…" at bounding box center [451, 146] width 538 height 27
paste input "CACWV2212161"
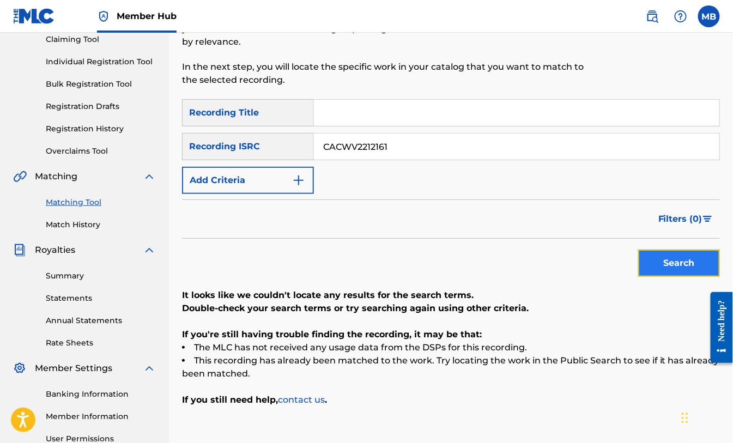
click at [680, 265] on button "Search" at bounding box center [679, 263] width 82 height 27
drag, startPoint x: 403, startPoint y: 148, endPoint x: 318, endPoint y: 142, distance: 85.3
click at [319, 142] on input "CACWV2212161" at bounding box center [516, 146] width 405 height 26
paste input "GBLFP2205419"
drag, startPoint x: 685, startPoint y: 262, endPoint x: 678, endPoint y: 263, distance: 6.6
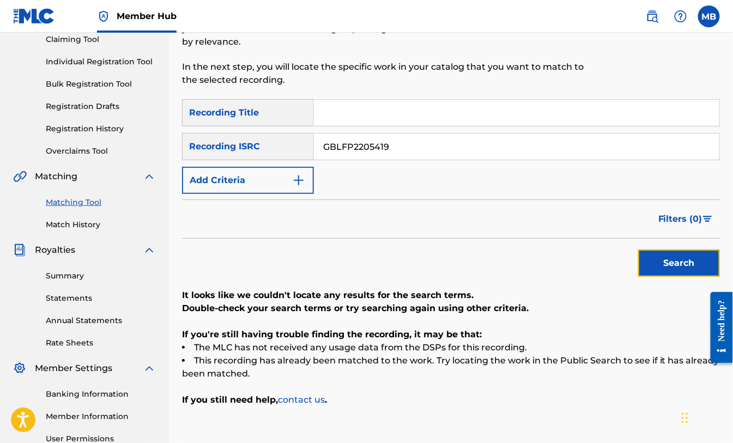
click at [683, 263] on button "Search" at bounding box center [679, 263] width 82 height 27
drag, startPoint x: 390, startPoint y: 145, endPoint x: 260, endPoint y: 136, distance: 130.0
click at [260, 137] on div "SearchWithCriteriac749314c-6857-457c-b8c6-1b44665d9c2c Recording ISRC GBLFP2205…" at bounding box center [451, 146] width 538 height 27
paste input "usl4q2570441"
click at [676, 262] on button "Search" at bounding box center [679, 263] width 82 height 27
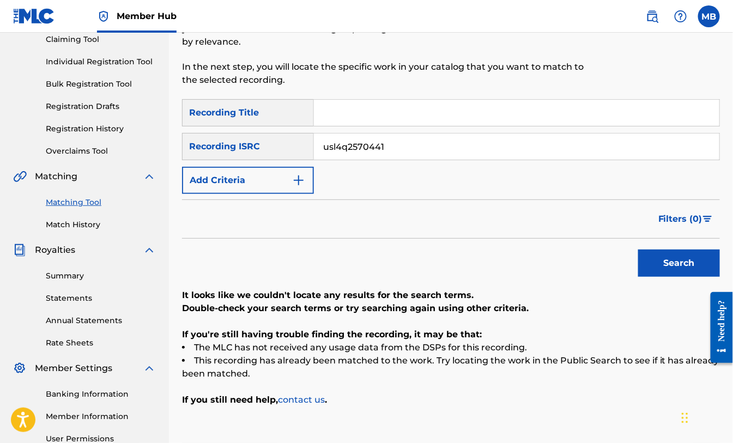
drag, startPoint x: 386, startPoint y: 146, endPoint x: 282, endPoint y: 141, distance: 103.7
click at [282, 141] on div "SearchWithCriteriac749314c-6857-457c-b8c6-1b44665d9c2c Recording ISRC usl4q2570…" at bounding box center [451, 146] width 538 height 27
paste input "SEYOK1847793"
type input "SEYOK1847793"
click at [678, 270] on button "Search" at bounding box center [679, 263] width 82 height 27
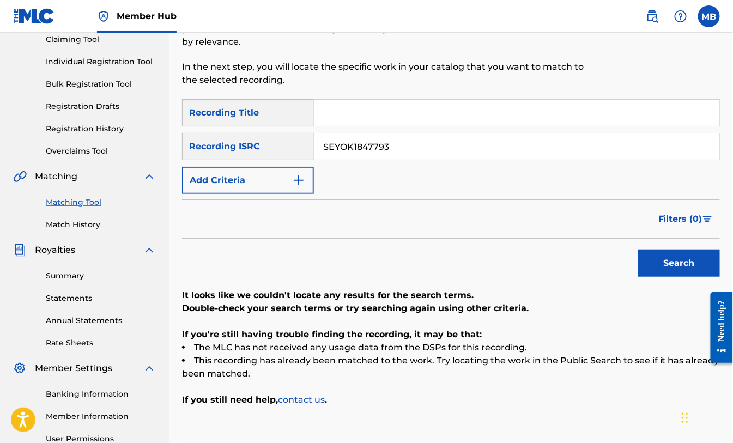
click at [596, 78] on div at bounding box center [658, 19] width 124 height 160
click at [705, 25] on label at bounding box center [709, 16] width 22 height 22
click at [709, 16] on input "MB [PERSON_NAME] [PERSON_NAME][EMAIL_ADDRESS][DOMAIN_NAME] Notification Prefere…" at bounding box center [709, 16] width 0 height 0
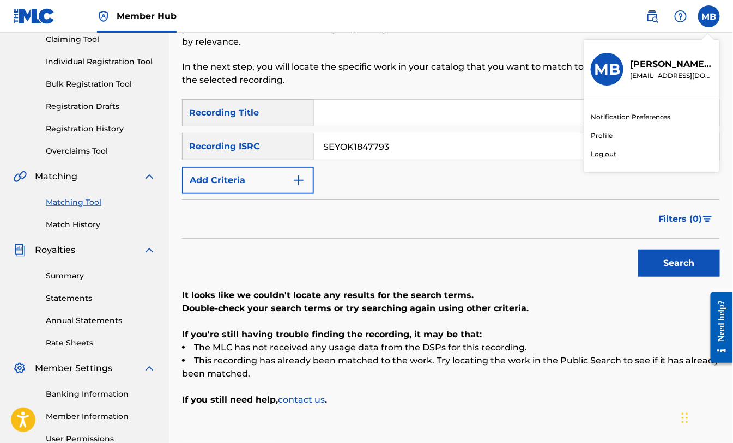
click at [605, 155] on p "Log out" at bounding box center [604, 154] width 26 height 10
click at [709, 16] on input "MB [PERSON_NAME] [PERSON_NAME][EMAIL_ADDRESS][DOMAIN_NAME] Notification Prefere…" at bounding box center [709, 16] width 0 height 0
